Goal: Find specific page/section: Find specific page/section

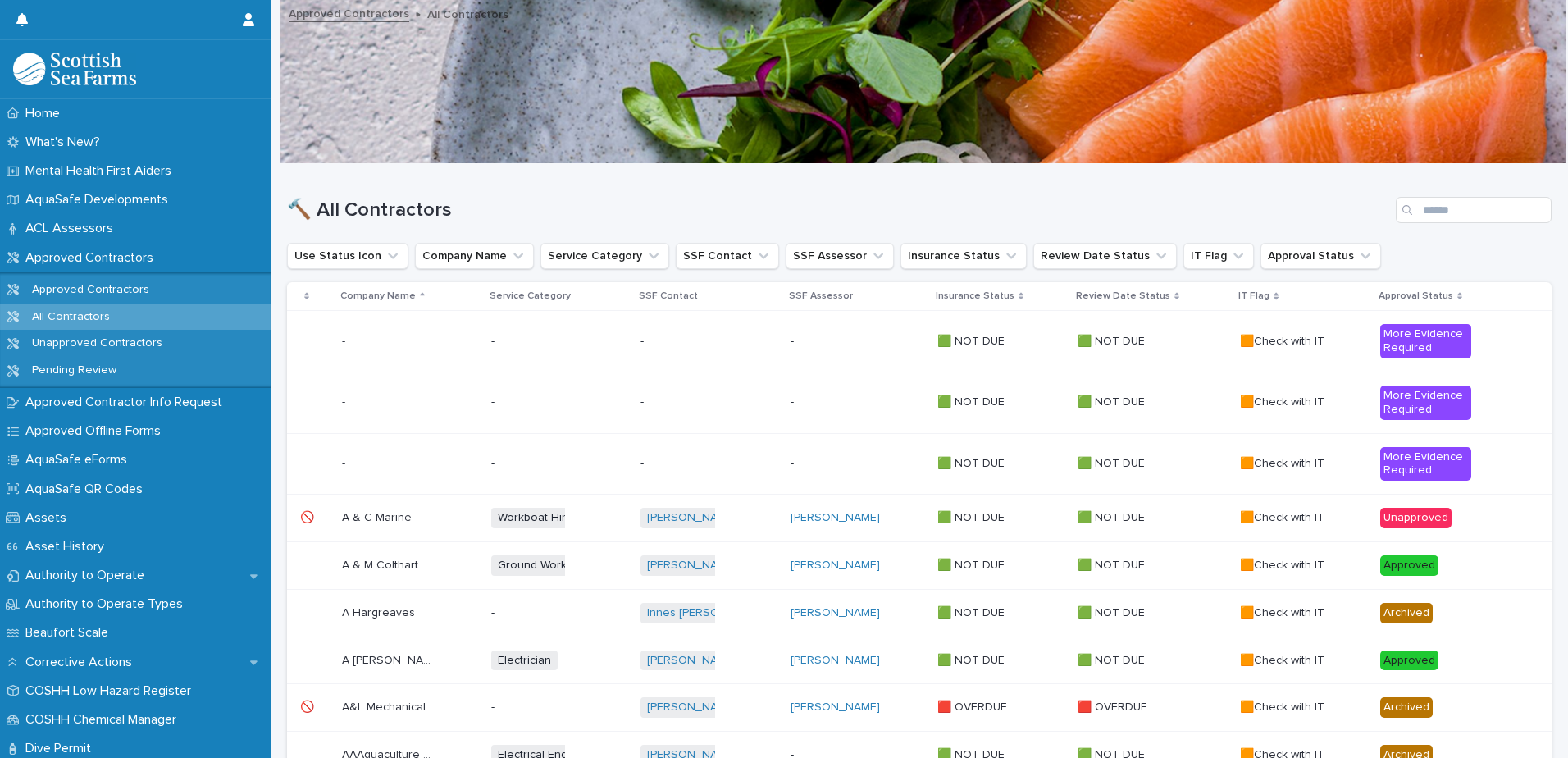
click at [972, 292] on p "Insurance Status" at bounding box center [975, 296] width 79 height 18
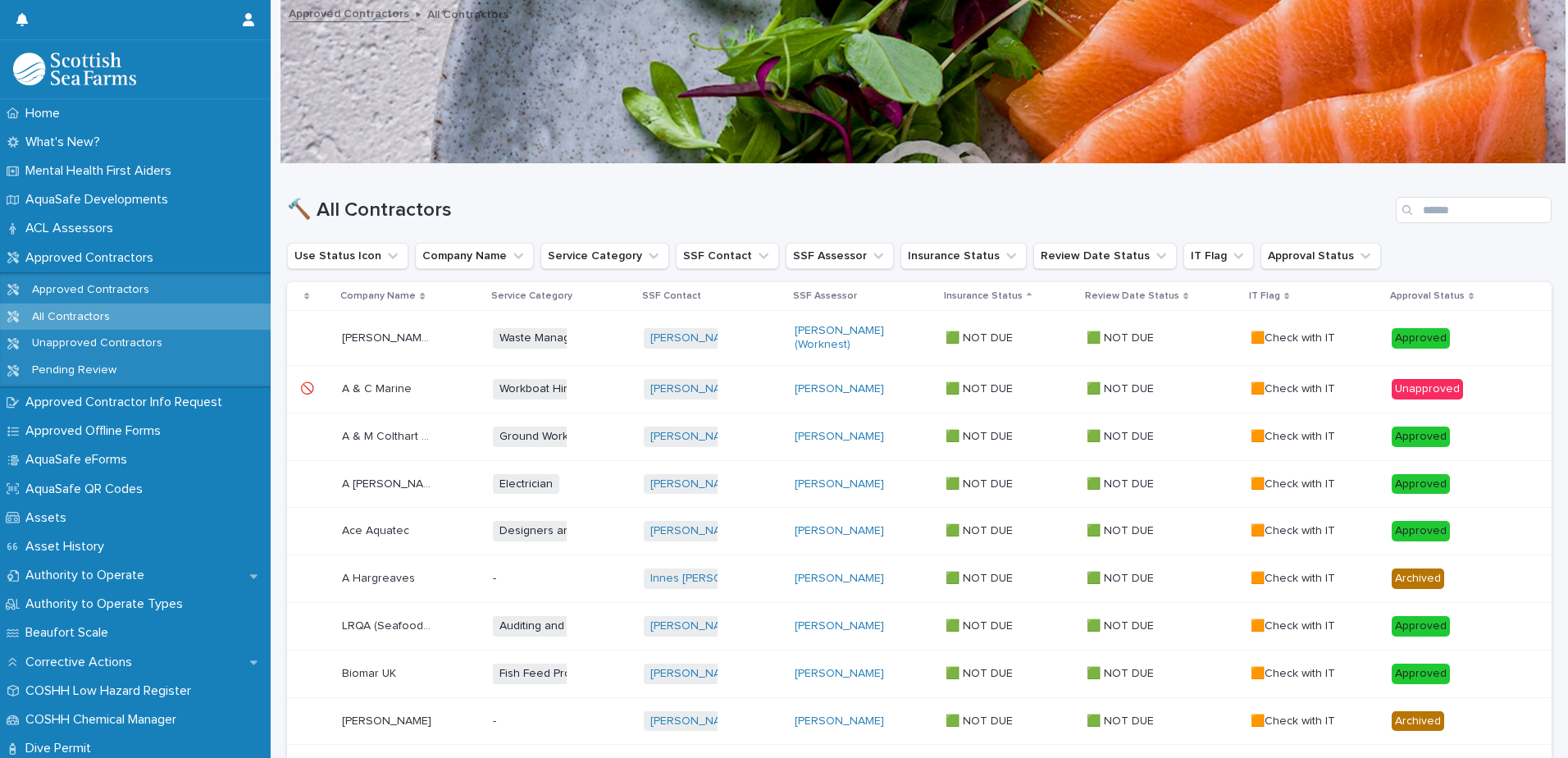
click at [1023, 298] on p "Insurance Status" at bounding box center [983, 296] width 79 height 18
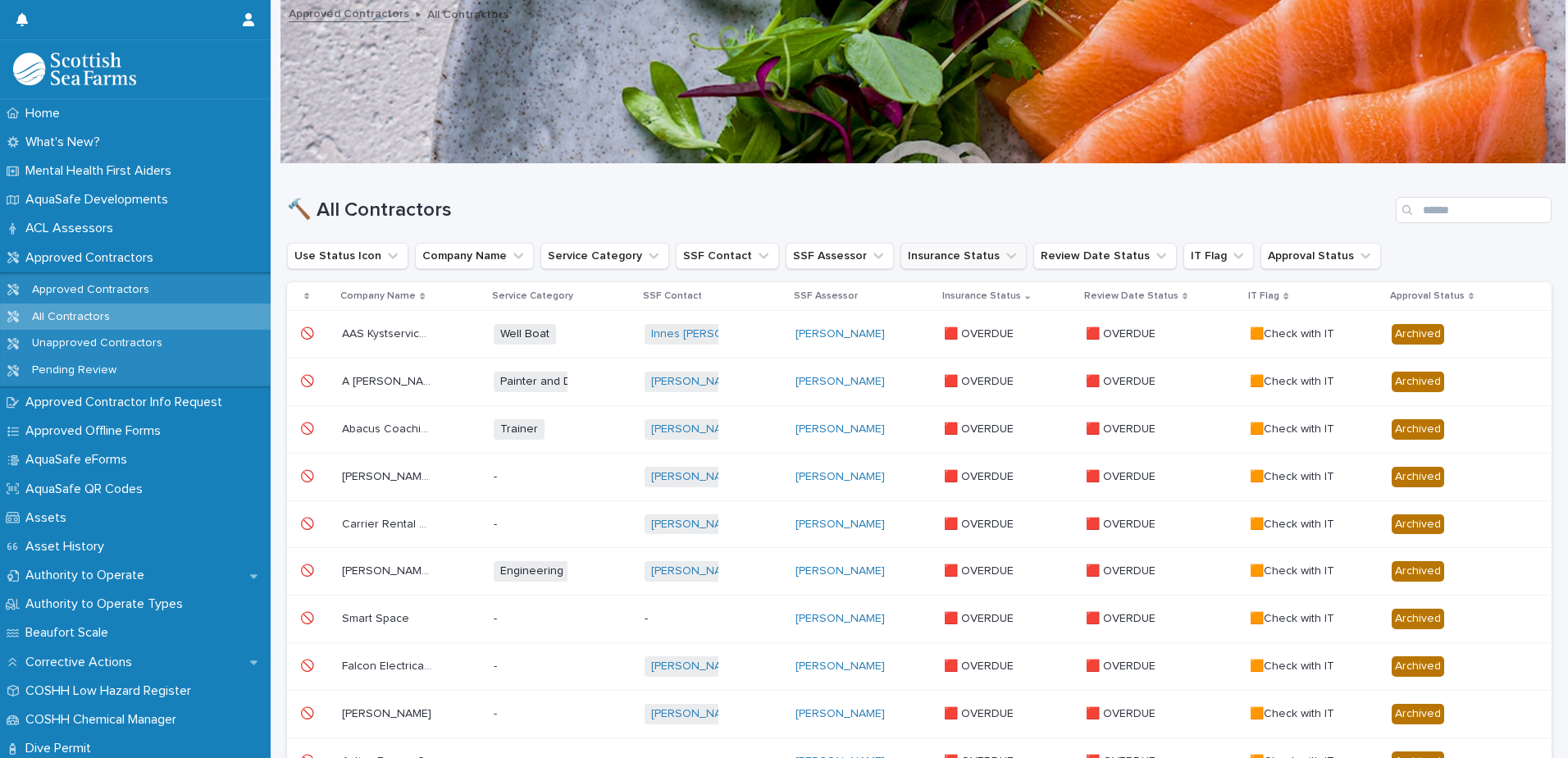
click at [1003, 252] on icon "Insurance Status" at bounding box center [1011, 256] width 16 height 16
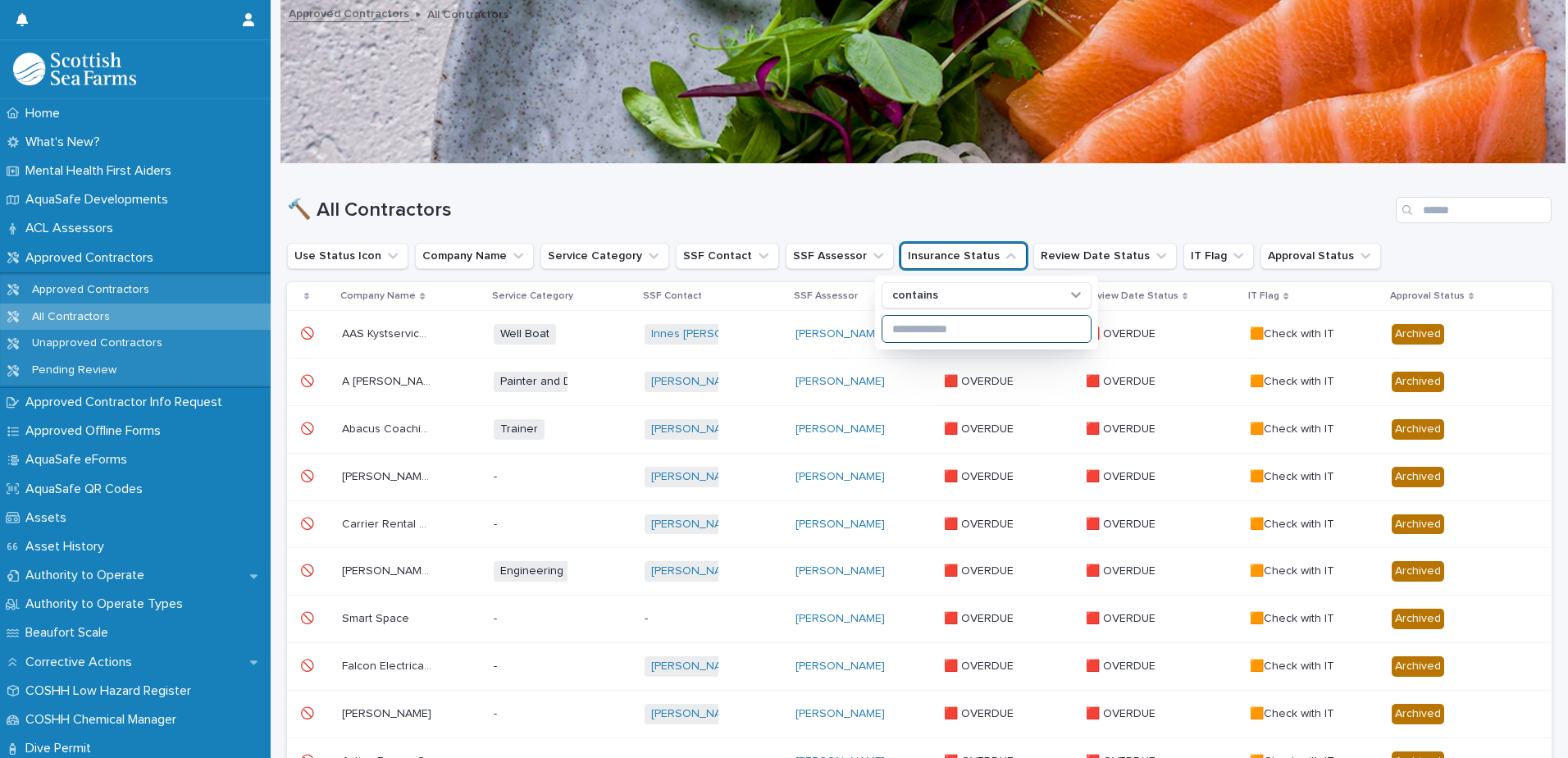
click at [926, 335] on input at bounding box center [987, 329] width 208 height 27
type input "****"
click at [1375, 256] on button "Approval Status" at bounding box center [1398, 256] width 120 height 27
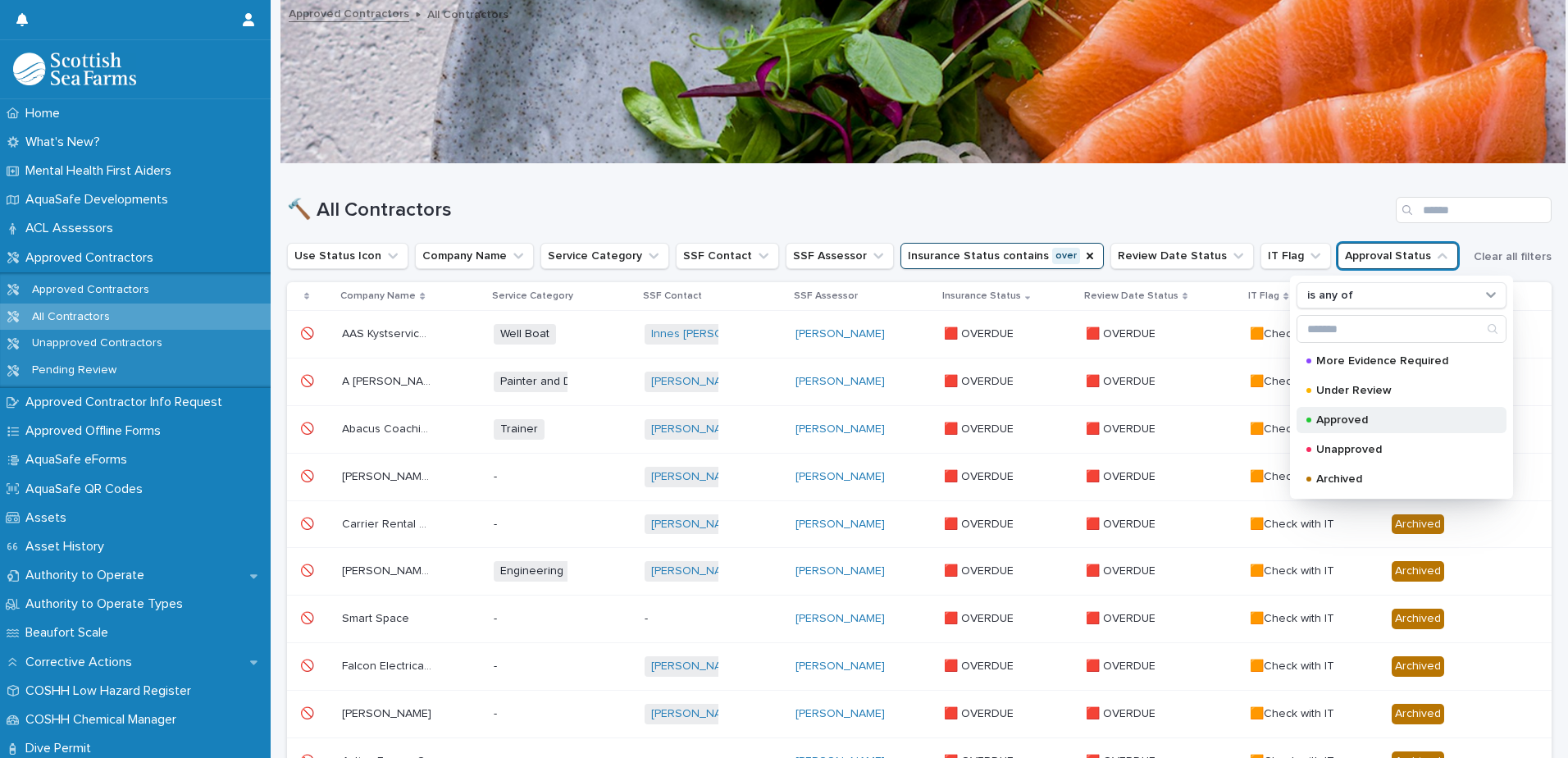
click at [1381, 417] on p "Approved" at bounding box center [1399, 420] width 164 height 11
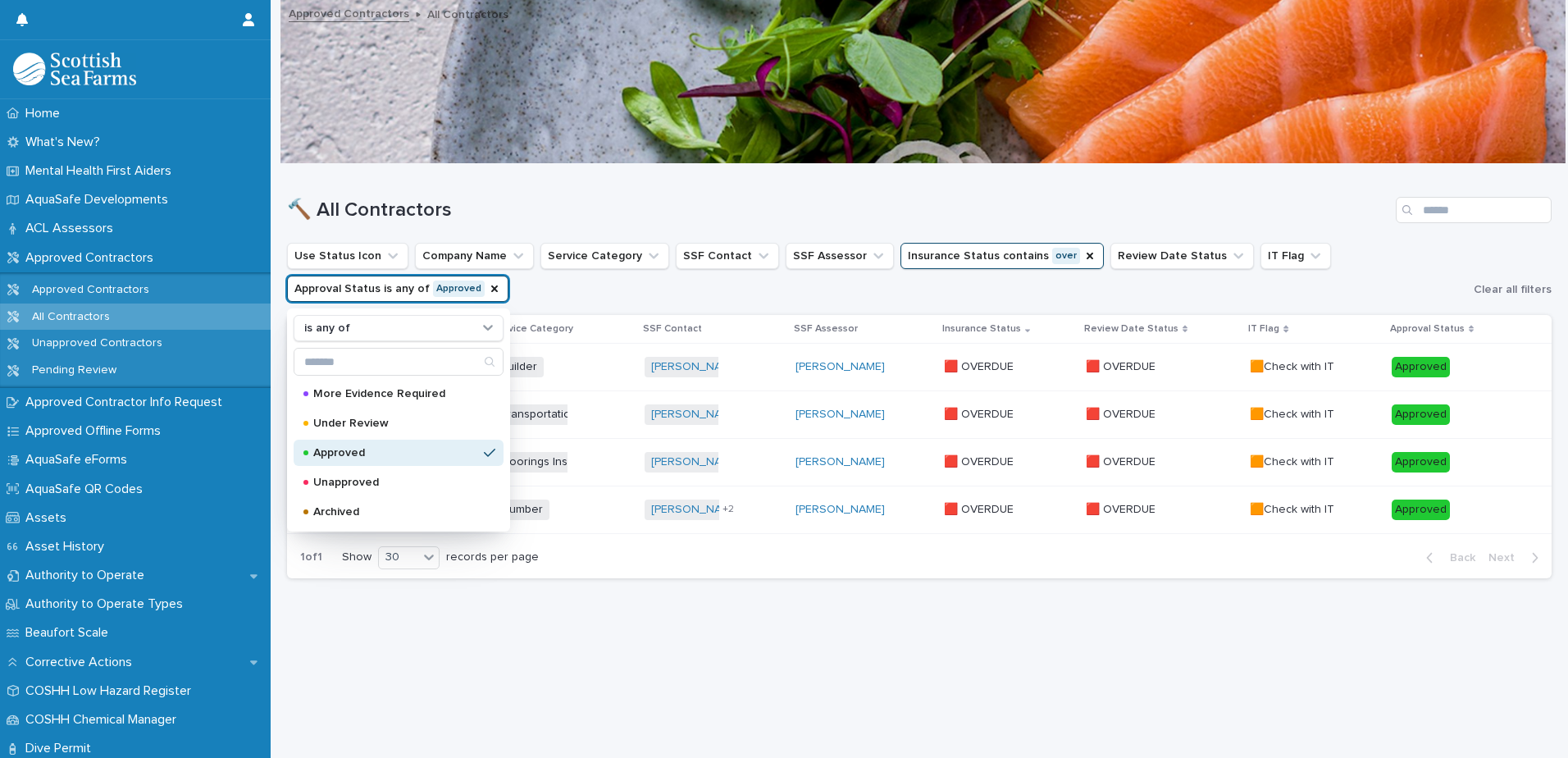
click at [1341, 258] on ul "Use Status Icon Company Name Service Category SSF Contact SSF Assessor Insuranc…" at bounding box center [877, 272] width 1187 height 66
